Goal: Task Accomplishment & Management: Use online tool/utility

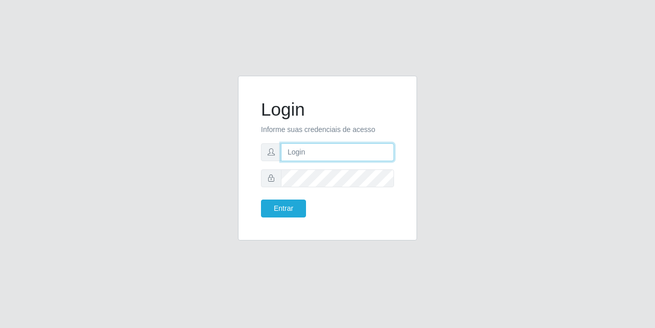
click at [316, 148] on input "text" at bounding box center [337, 152] width 113 height 18
type input "[EMAIL_ADDRESS][DOMAIN_NAME]"
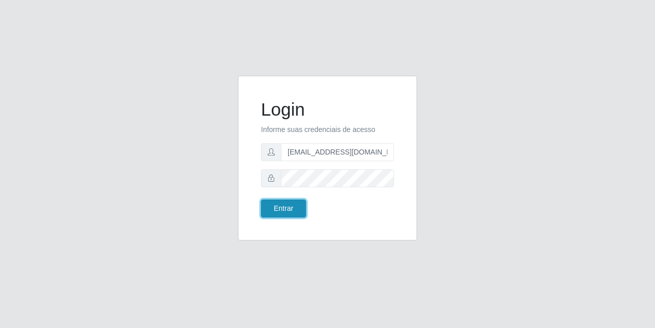
click at [292, 206] on button "Entrar" at bounding box center [283, 208] width 45 height 18
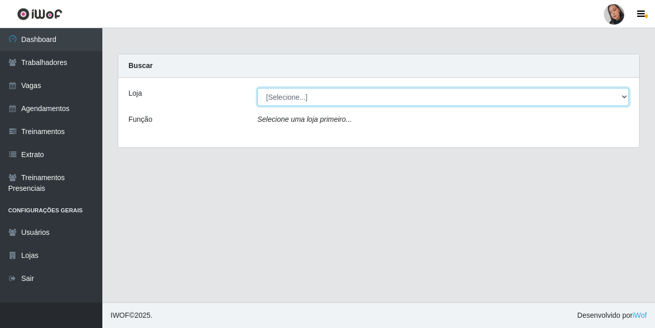
click at [406, 100] on select "[Selecione...] Supermercado [GEOGRAPHIC_DATA]" at bounding box center [442, 97] width 371 height 18
select select "165"
click at [257, 88] on select "[Selecione...] Supermercado [GEOGRAPHIC_DATA]" at bounding box center [442, 97] width 371 height 18
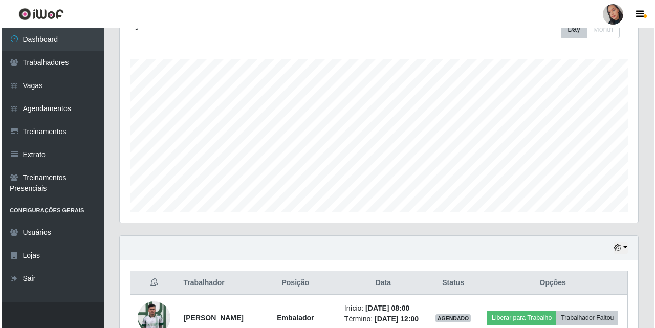
scroll to position [307, 0]
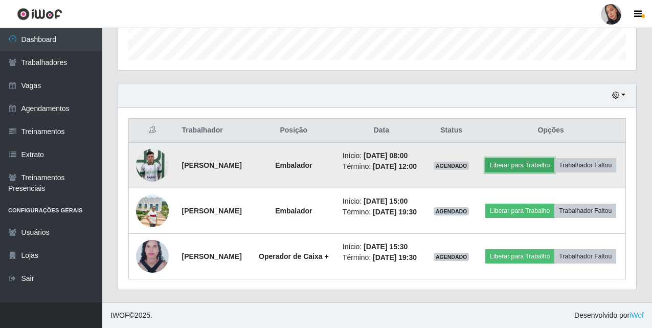
click at [539, 160] on button "Liberar para Trabalho" at bounding box center [519, 165] width 69 height 14
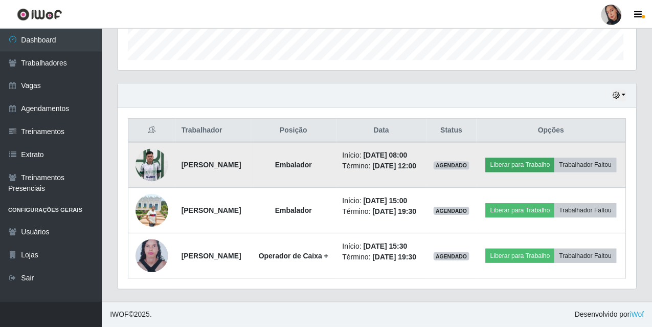
scroll to position [212, 513]
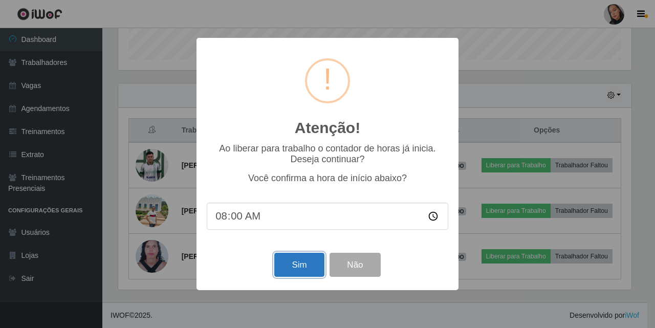
click at [300, 270] on button "Sim" at bounding box center [299, 265] width 50 height 24
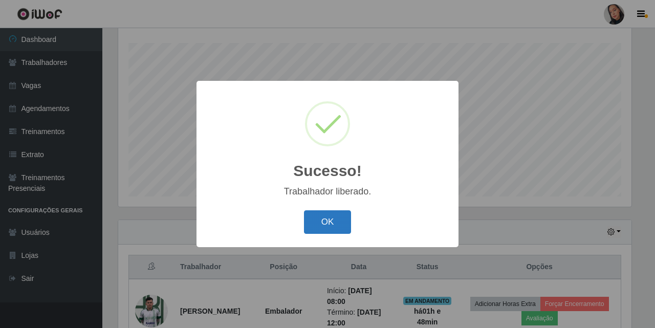
click at [335, 217] on button "OK" at bounding box center [328, 222] width 48 height 24
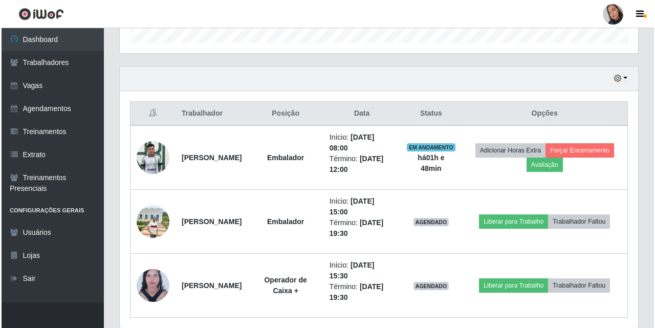
scroll to position [361, 0]
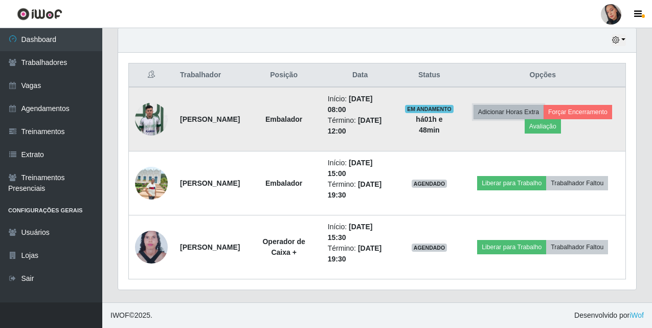
click at [544, 117] on button "Adicionar Horas Extra" at bounding box center [509, 112] width 70 height 14
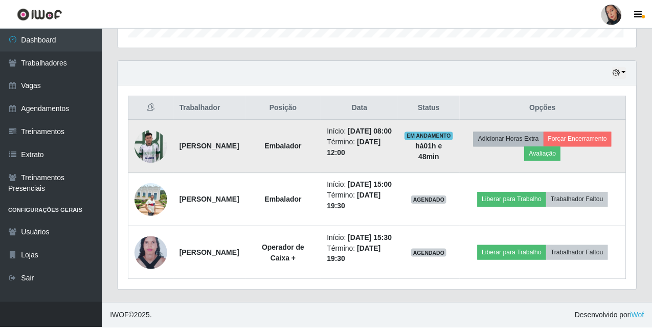
scroll to position [212, 513]
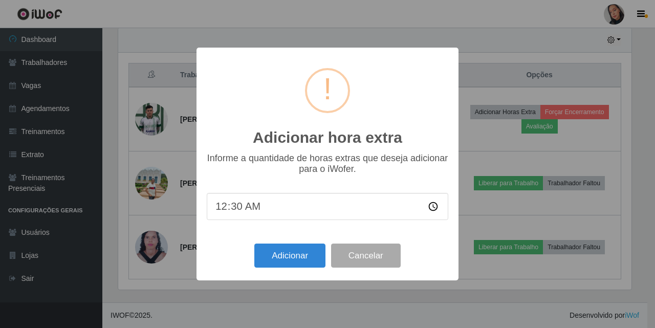
click at [584, 145] on div "Adicionar hora extra × Informe a quantidade de horas extras que deseja adiciona…" at bounding box center [327, 164] width 655 height 328
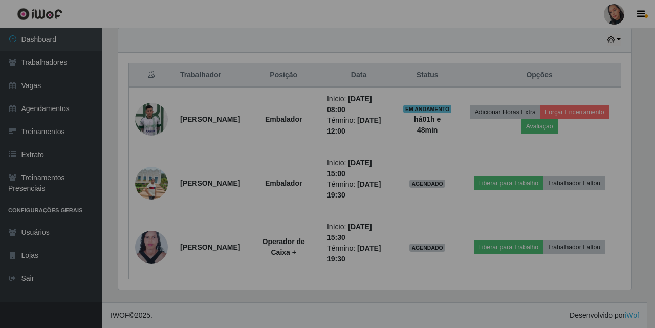
scroll to position [212, 518]
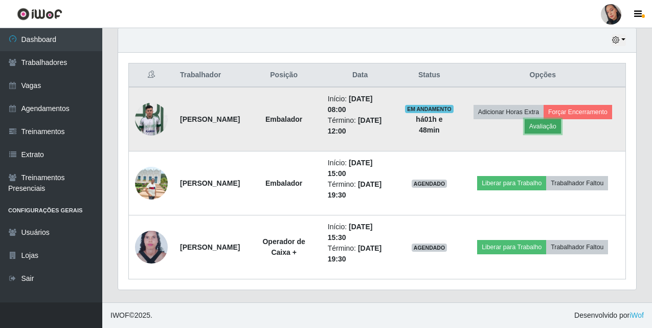
click at [561, 131] on button "Avaliação" at bounding box center [543, 126] width 36 height 14
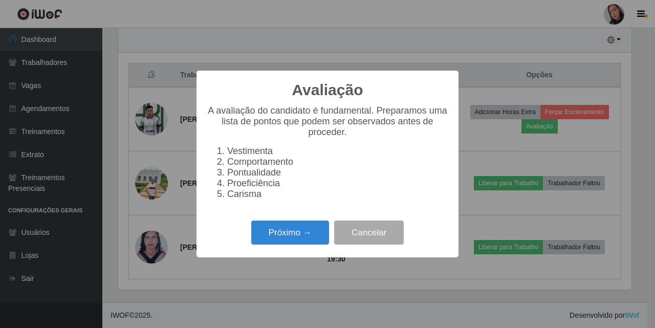
scroll to position [212, 513]
click at [308, 234] on button "Próximo →" at bounding box center [290, 232] width 78 height 24
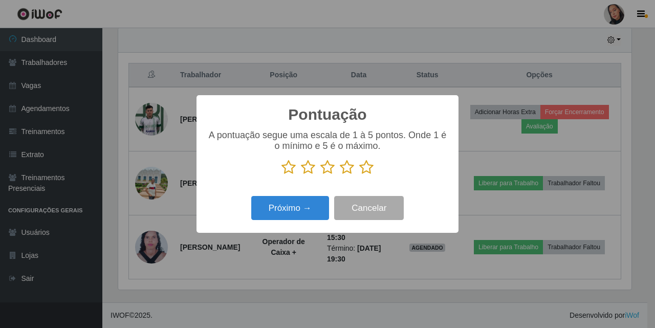
click at [361, 179] on div "A pontuação segue uma escala de 1 à 5 pontos. Onde 1 é o mínimo e 5 é o máximo." at bounding box center [327, 156] width 241 height 53
click at [364, 172] on icon at bounding box center [366, 167] width 14 height 15
click at [359, 175] on input "radio" at bounding box center [359, 175] width 0 height 0
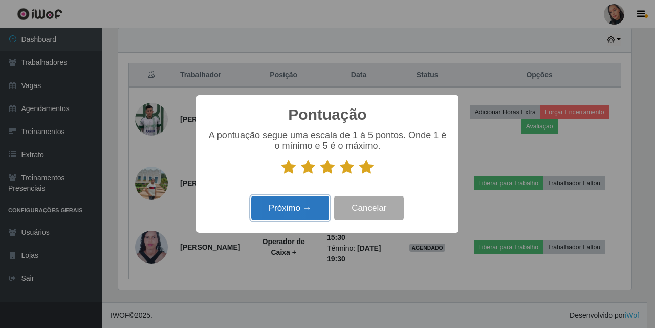
click at [267, 216] on button "Próximo →" at bounding box center [290, 208] width 78 height 24
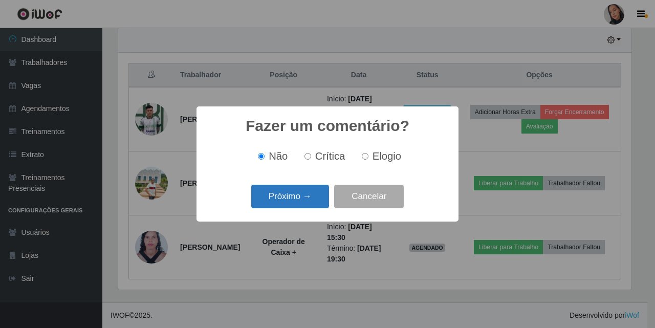
click at [278, 200] on button "Próximo →" at bounding box center [290, 197] width 78 height 24
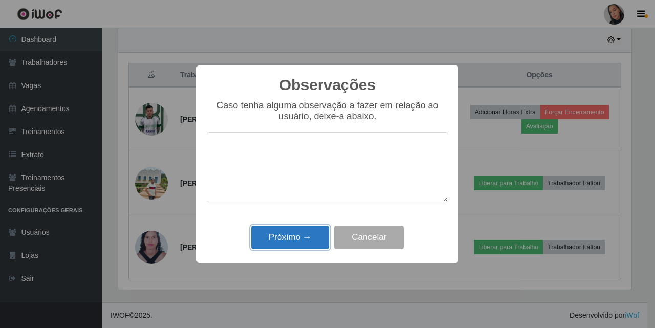
click at [279, 234] on button "Próximo →" at bounding box center [290, 238] width 78 height 24
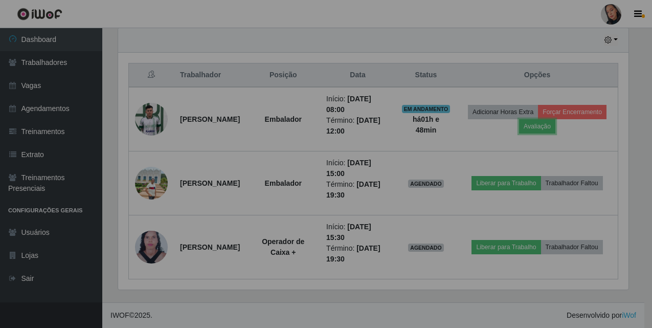
scroll to position [212, 518]
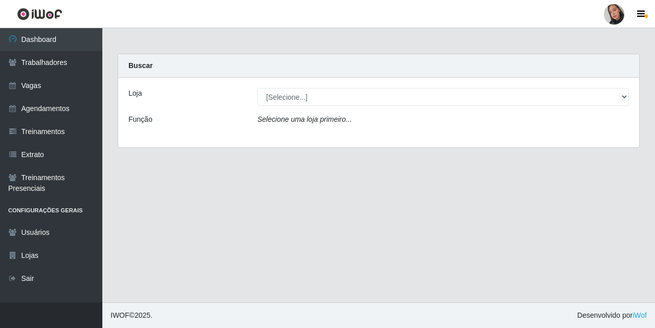
click at [581, 93] on select "[Selecione...] Supermercado [GEOGRAPHIC_DATA]" at bounding box center [442, 97] width 371 height 18
select select "165"
click at [257, 88] on select "[Selecione...] Supermercado [GEOGRAPHIC_DATA]" at bounding box center [442, 97] width 371 height 18
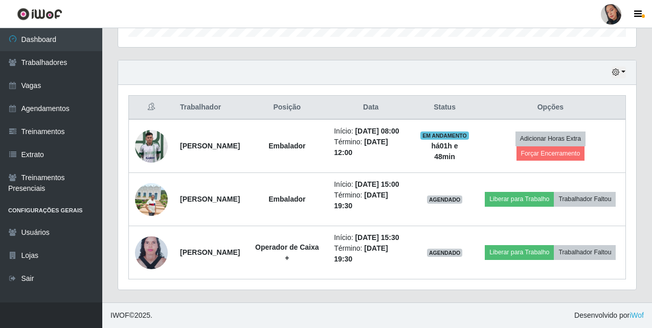
scroll to position [361, 0]
click at [618, 19] on div at bounding box center [611, 14] width 20 height 20
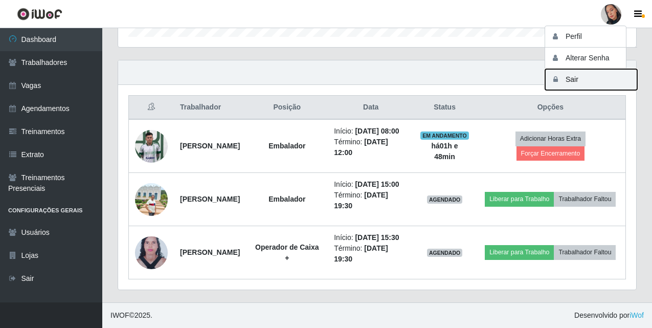
click at [607, 80] on button "Sair" at bounding box center [591, 79] width 92 height 21
